Goal: Information Seeking & Learning: Learn about a topic

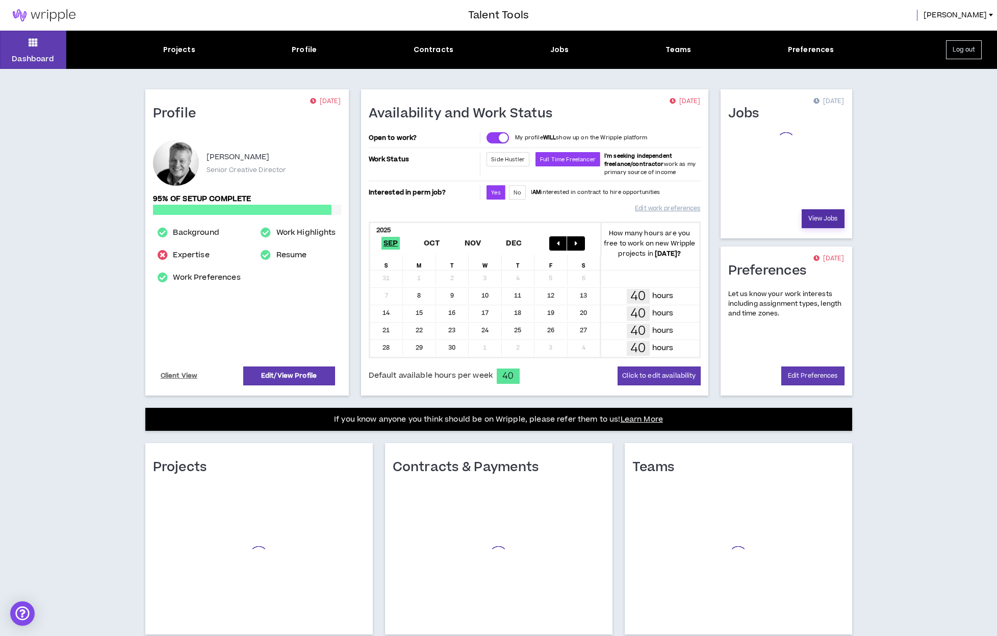
click at [829, 217] on link "View Jobs" at bounding box center [823, 218] width 43 height 19
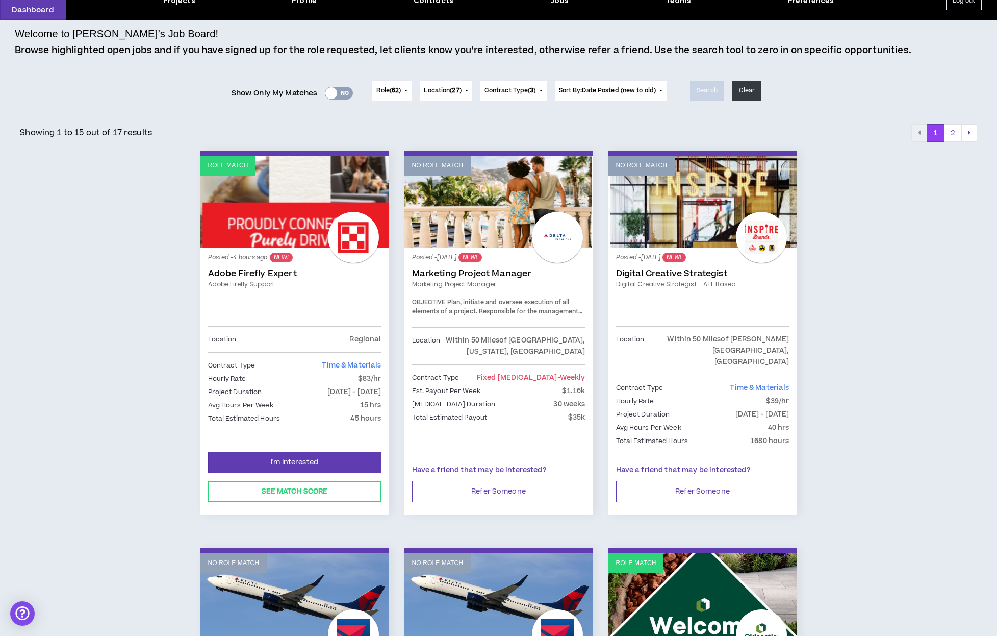
scroll to position [67, 0]
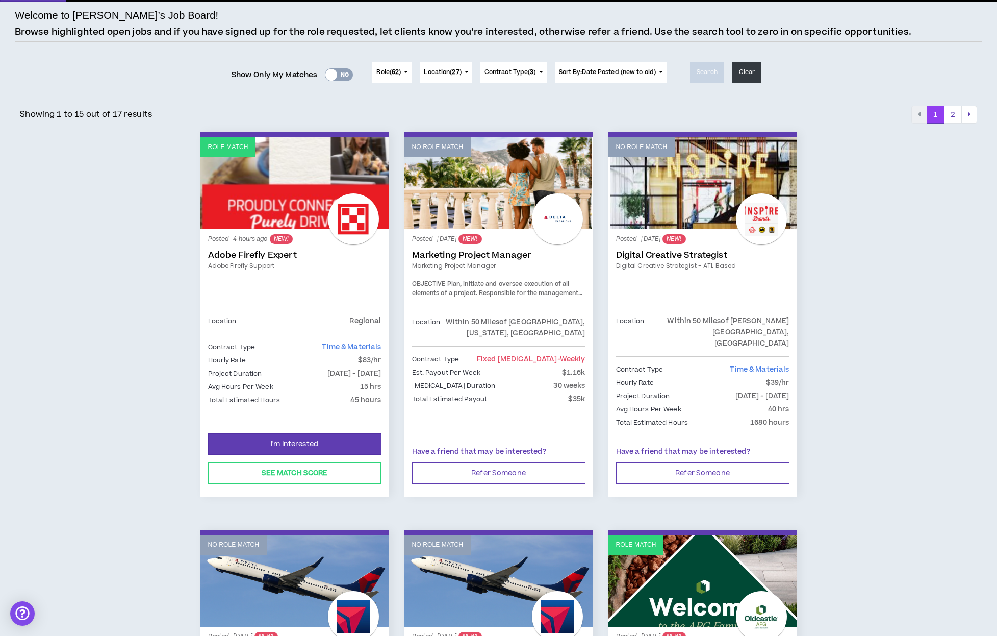
click at [259, 254] on link "Adobe Firefly Expert" at bounding box center [294, 255] width 173 height 10
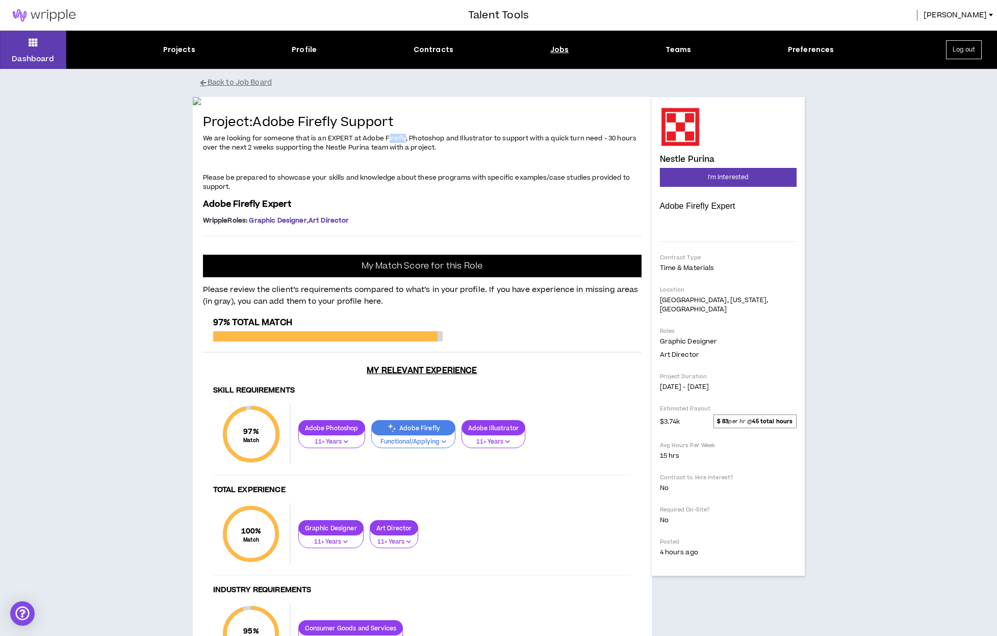
drag, startPoint x: 405, startPoint y: 384, endPoint x: 377, endPoint y: 388, distance: 27.8
click at [389, 152] on span "We are looking for someone that is an EXPERT at Adobe Firefly, Photoshop and Il…" at bounding box center [420, 143] width 434 height 18
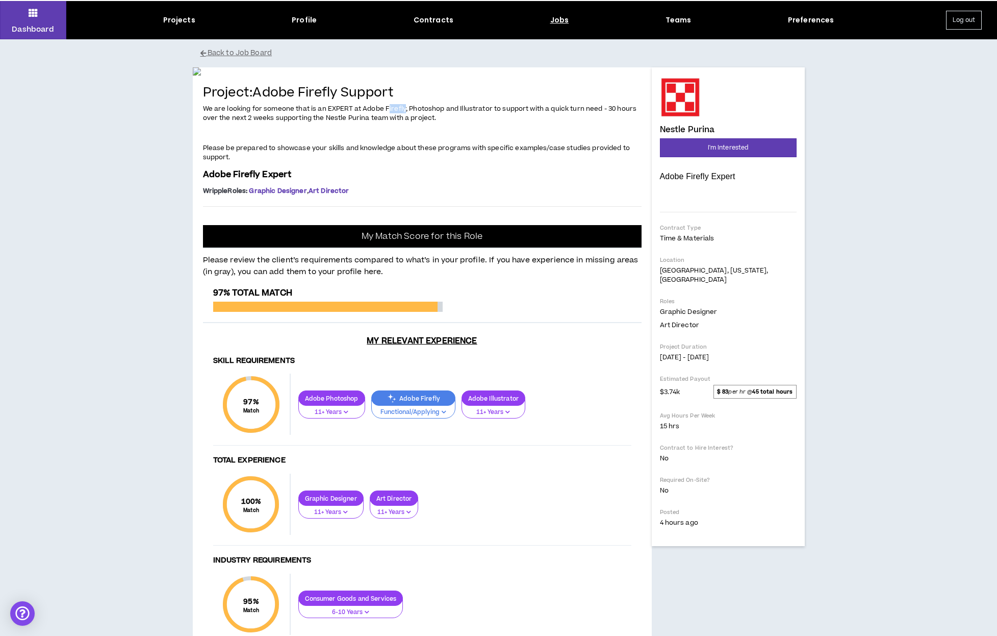
scroll to position [29, 0]
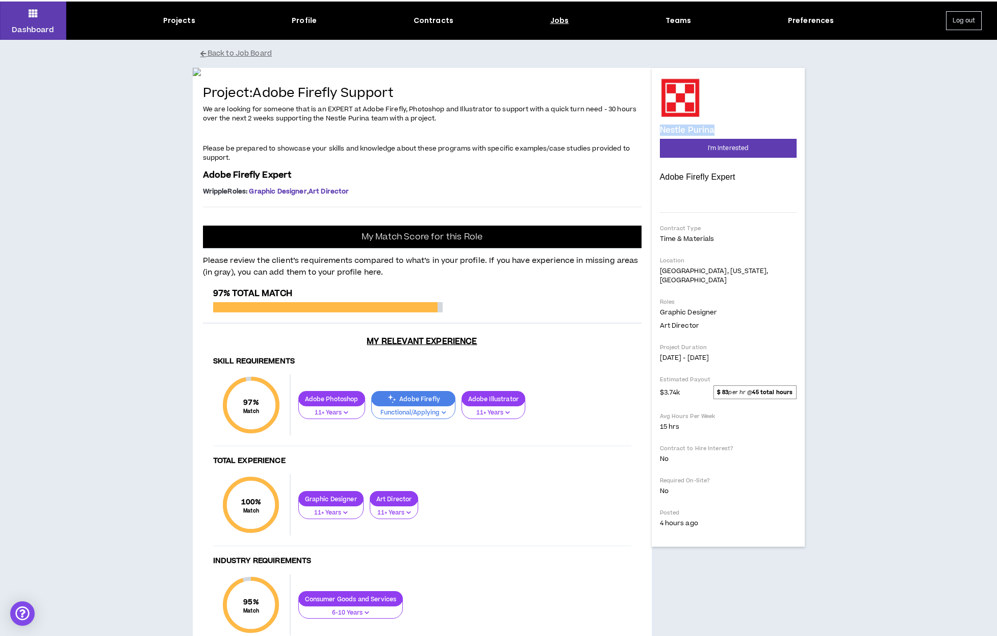
drag, startPoint x: 728, startPoint y: 130, endPoint x: 657, endPoint y: 154, distance: 74.8
click at [660, 131] on div "Nestle Purina" at bounding box center [728, 106] width 137 height 57
copy h4 "Nestle Purina"
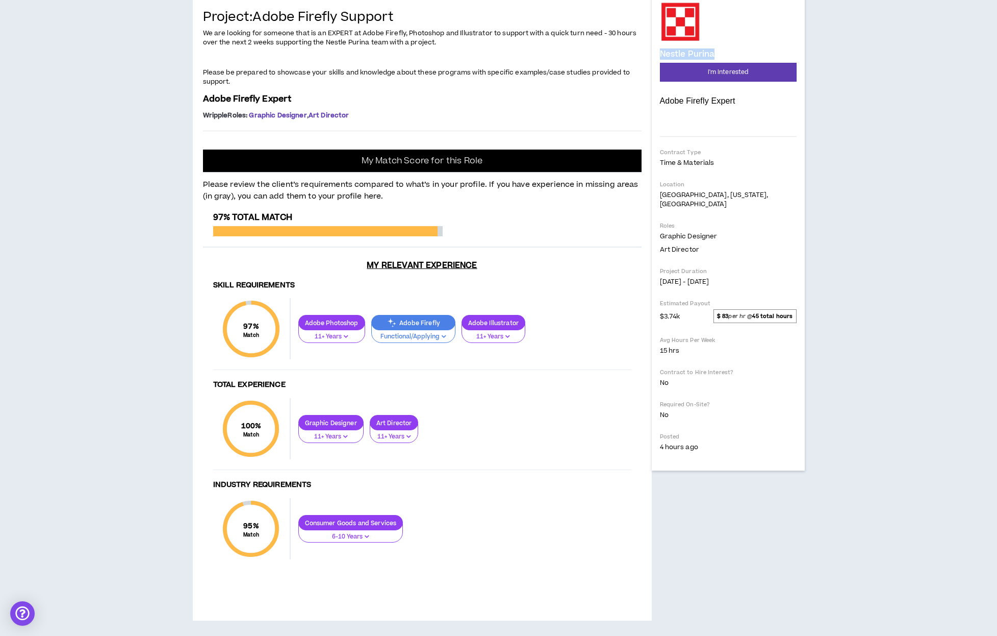
scroll to position [224, 0]
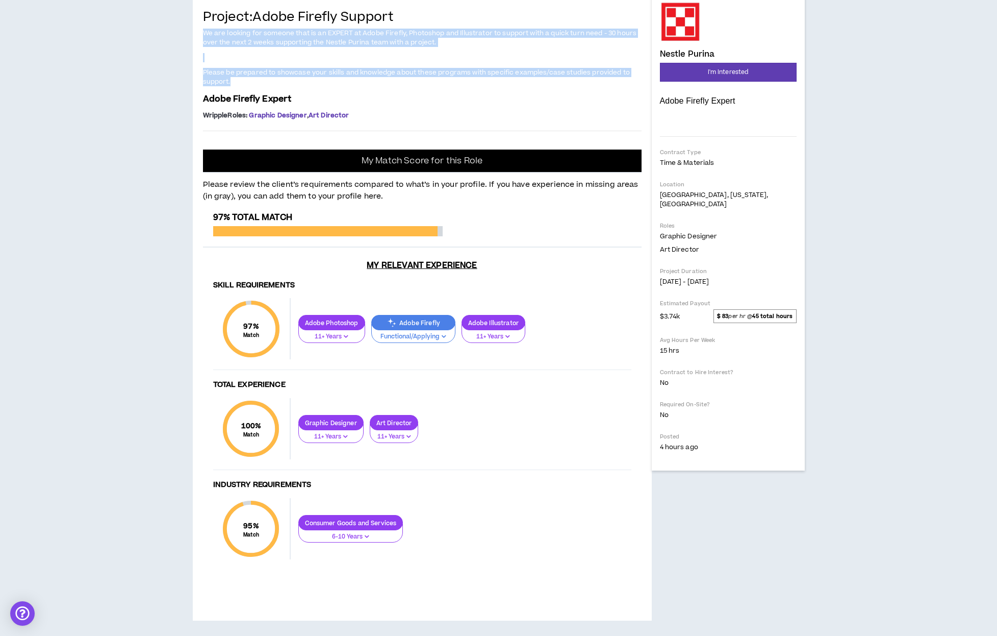
drag, startPoint x: 248, startPoint y: 213, endPoint x: 198, endPoint y: 160, distance: 72.5
click at [198, 160] on div "Project: Adobe Firefly Support We are looking for someone that is an EXPERT at …" at bounding box center [422, 306] width 459 height 628
copy span "We are looking for someone that is an EXPERT at Adobe Firefly, Photoshop and Il…"
